Goal: Information Seeking & Learning: Check status

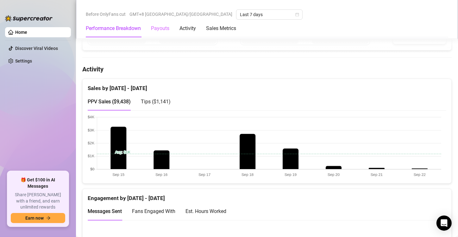
click at [157, 34] on div "Payouts" at bounding box center [160, 29] width 18 height 18
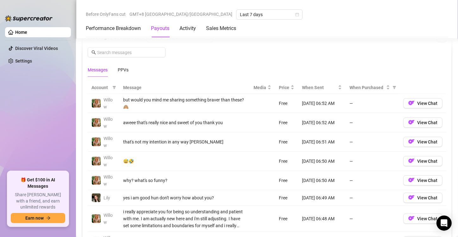
scroll to position [666, 0]
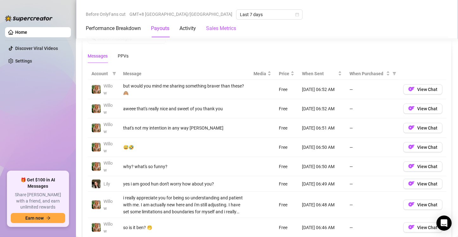
click at [219, 31] on Metrics "Sales Metrics" at bounding box center [221, 29] width 30 height 8
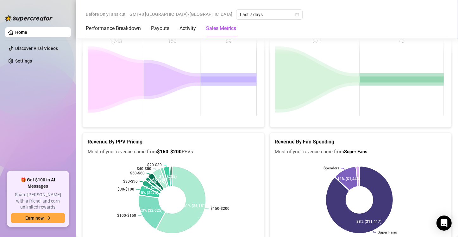
scroll to position [911, 0]
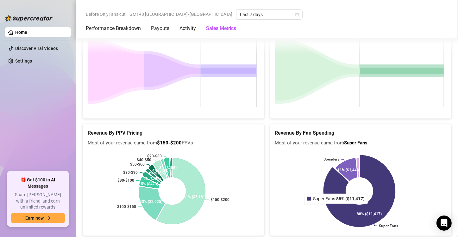
click at [334, 206] on icon at bounding box center [359, 191] width 72 height 72
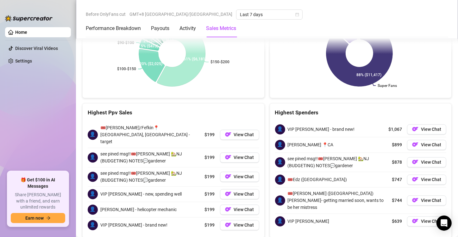
scroll to position [1055, 0]
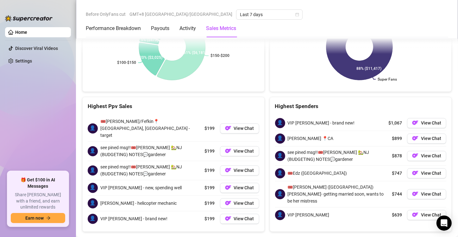
click at [291, 105] on div "Highest Spenders" at bounding box center [361, 107] width 172 height 9
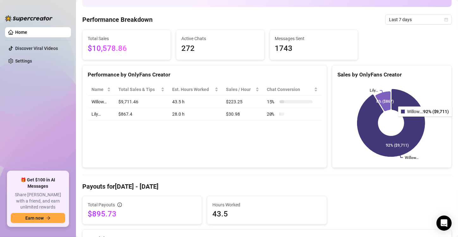
scroll to position [0, 0]
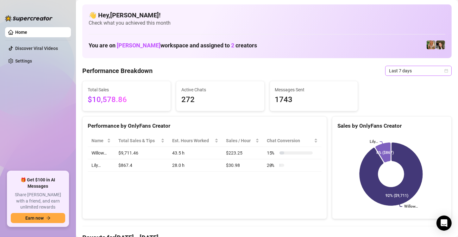
click at [389, 66] on span "Last 7 days" at bounding box center [418, 70] width 59 height 9
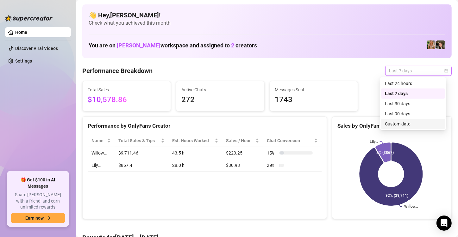
click at [396, 123] on div "Custom date" at bounding box center [413, 124] width 56 height 7
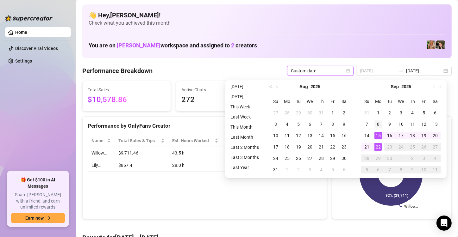
type input "[DATE]"
click at [376, 127] on div "8" at bounding box center [378, 125] width 8 height 8
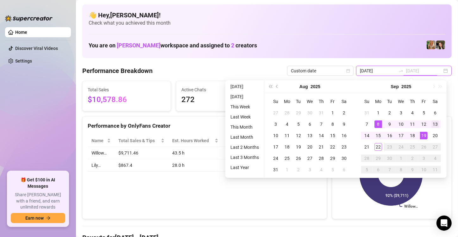
type input "[DATE]"
click at [431, 122] on div "13" at bounding box center [435, 125] width 8 height 8
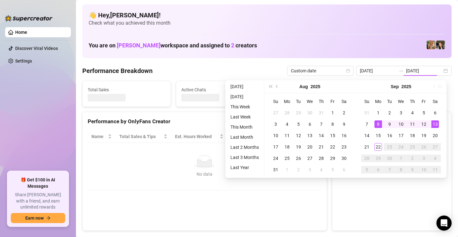
type input "[DATE]"
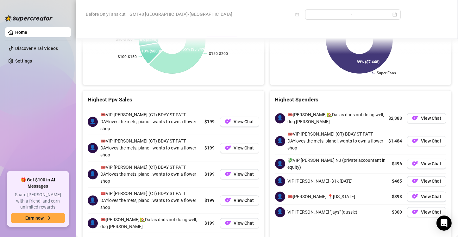
scroll to position [1063, 0]
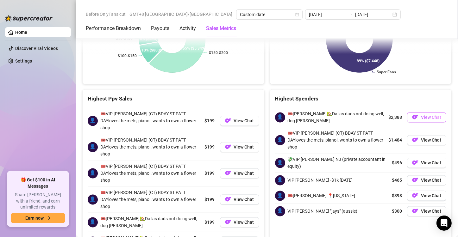
click at [437, 115] on button "View Chat" at bounding box center [426, 118] width 39 height 10
click at [412, 116] on img "button" at bounding box center [415, 117] width 6 height 6
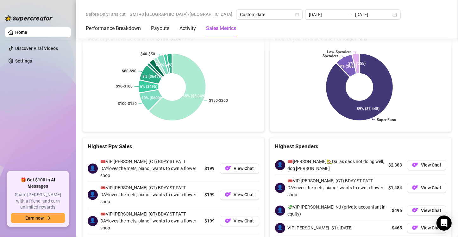
scroll to position [936, 0]
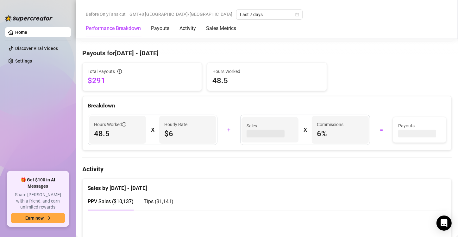
scroll to position [253, 0]
